Goal: Complete application form

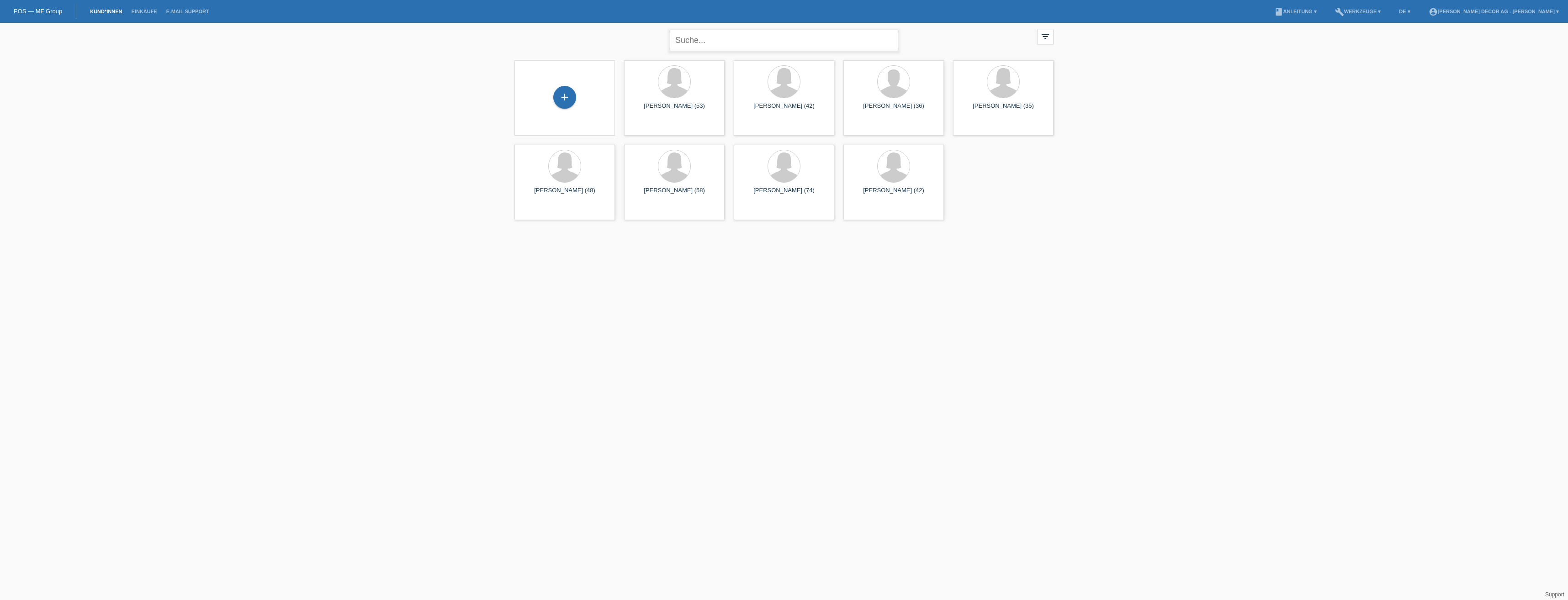
click at [705, 40] on input "text" at bounding box center [783, 40] width 228 height 21
click at [556, 98] on div "+" at bounding box center [565, 97] width 23 height 23
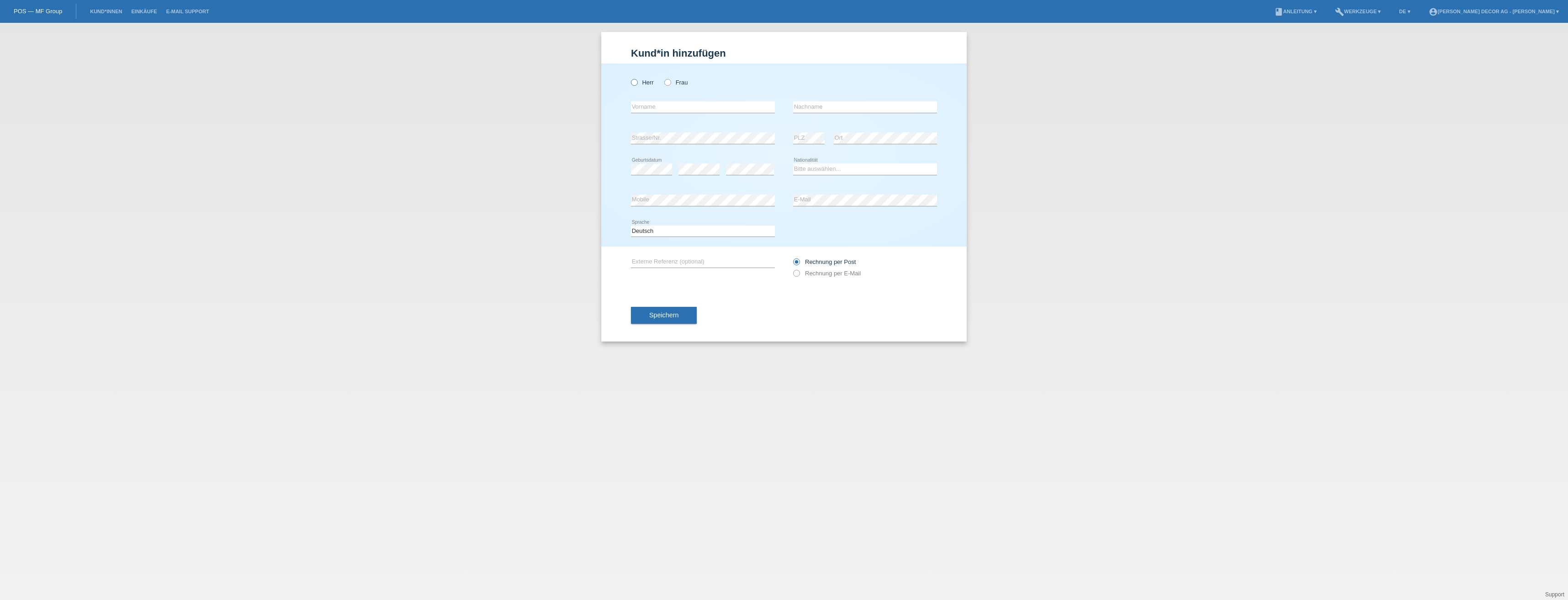
click at [629, 78] on icon at bounding box center [629, 78] width 0 height 0
click at [634, 83] on input "Herr" at bounding box center [634, 82] width 6 height 6
radio input "true"
click at [642, 106] on input "text" at bounding box center [703, 107] width 144 height 12
type input "Beat"
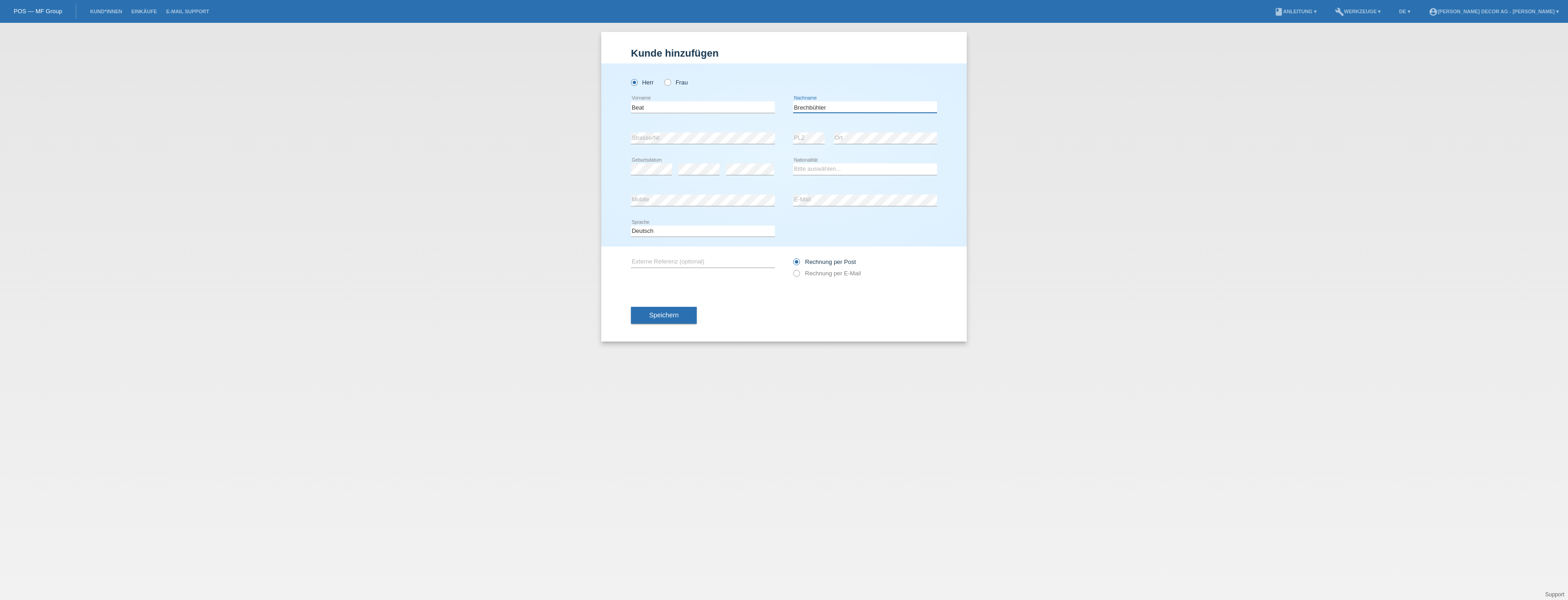
type input "Brechbühler"
click at [660, 315] on span "Speichern" at bounding box center [664, 315] width 29 height 7
